Goal: Transaction & Acquisition: Purchase product/service

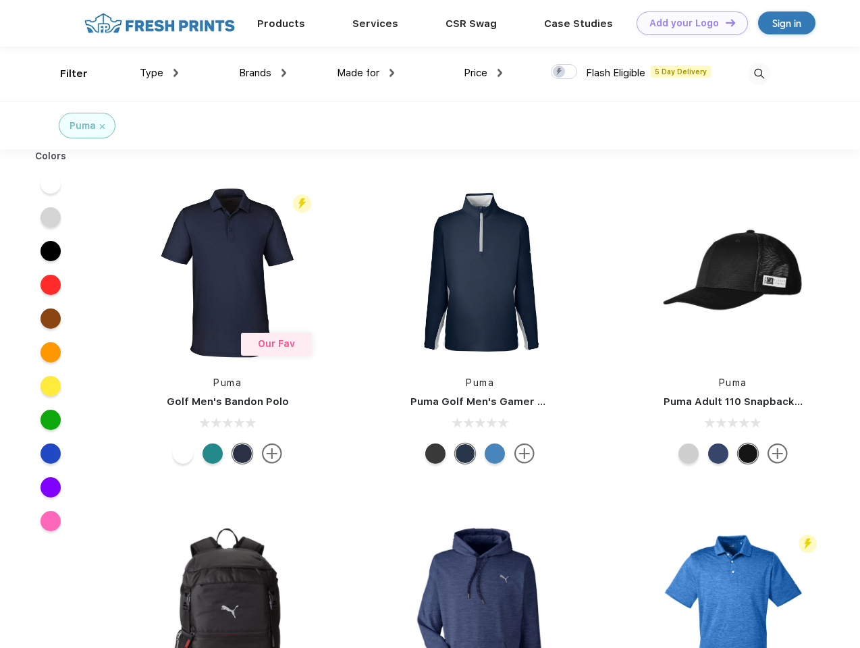
scroll to position [1, 0]
click at [687, 23] on link "Add your Logo Design Tool" at bounding box center [692, 23] width 111 height 24
click at [0, 0] on div "Design Tool" at bounding box center [0, 0] width 0 height 0
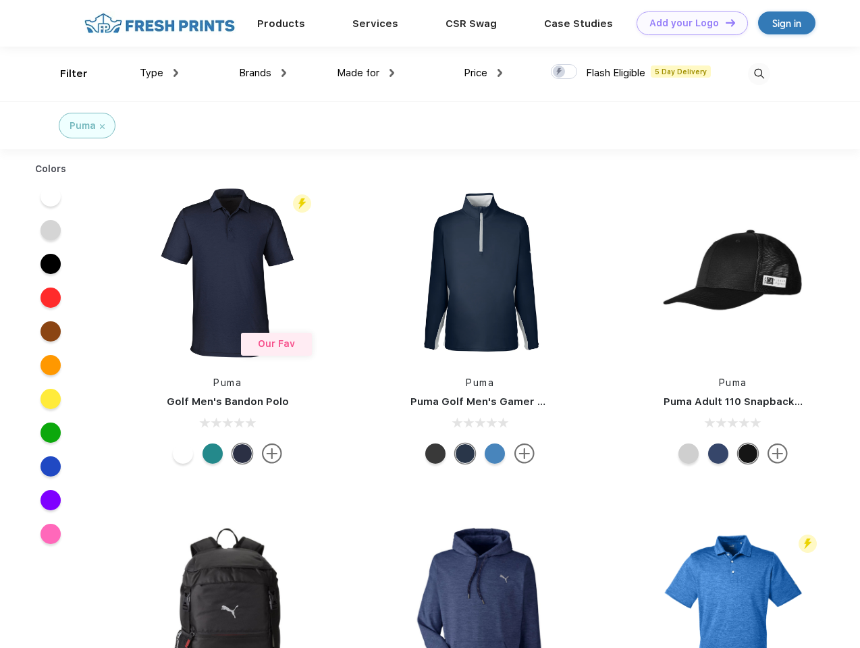
click at [725, 22] on link "Add your Logo Design Tool" at bounding box center [692, 23] width 111 height 24
click at [65, 74] on div "Filter" at bounding box center [74, 74] width 28 height 16
click at [159, 73] on span "Type" at bounding box center [152, 73] width 24 height 12
click at [263, 73] on span "Brands" at bounding box center [255, 73] width 32 height 12
click at [366, 73] on span "Made for" at bounding box center [358, 73] width 43 height 12
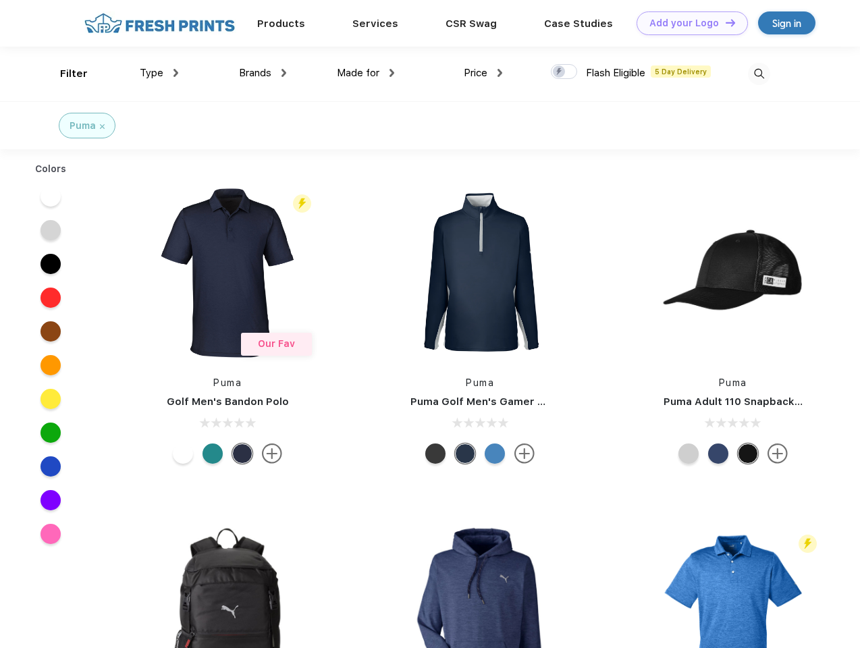
click at [484, 73] on span "Price" at bounding box center [476, 73] width 24 height 12
click at [565, 72] on div at bounding box center [564, 71] width 26 height 15
click at [560, 72] on input "checkbox" at bounding box center [555, 67] width 9 height 9
click at [759, 74] on img at bounding box center [759, 74] width 22 height 22
